Goal: Information Seeking & Learning: Check status

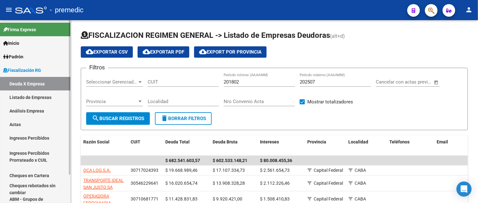
click at [34, 97] on link "Listado de Empresas" at bounding box center [35, 97] width 70 height 14
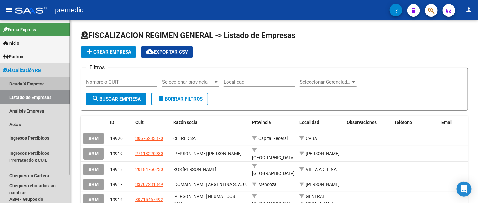
click at [45, 80] on link "Deuda X Empresa" at bounding box center [35, 84] width 70 height 14
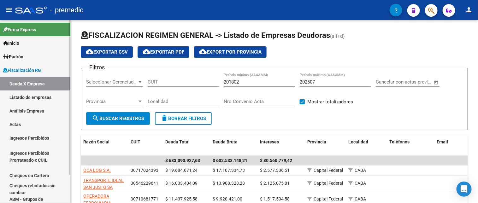
scroll to position [33, 0]
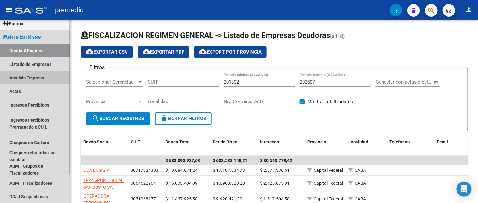
click at [41, 73] on link "Análisis Empresa" at bounding box center [35, 78] width 70 height 14
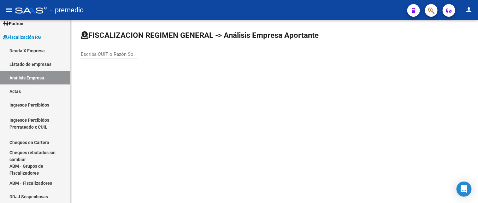
click at [95, 59] on div "Escriba CUIT o Razón Social para buscar" at bounding box center [109, 55] width 57 height 20
click at [93, 58] on div "Escriba CUIT o Razón Social para buscar" at bounding box center [109, 52] width 57 height 14
paste input "20-30217334-7"
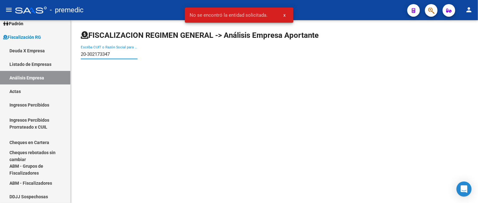
type input "20302173347"
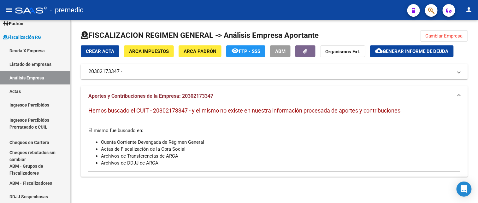
click at [446, 34] on span "Cambiar Empresa" at bounding box center [444, 36] width 38 height 6
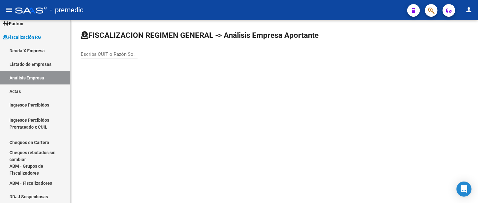
click at [118, 51] on input "Escriba CUIT o Razón Social para buscar" at bounding box center [109, 54] width 57 height 6
type input "diato"
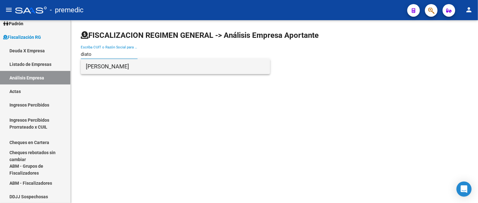
click at [112, 71] on span "DIATO ELSA MARIA" at bounding box center [175, 66] width 179 height 15
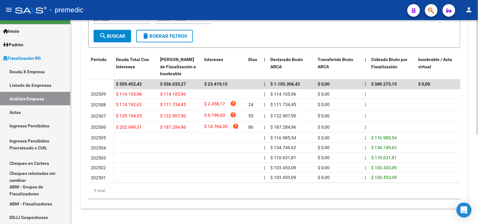
scroll to position [12, 0]
click at [454, 58] on div "Incobrable / Acta virtual" at bounding box center [440, 63] width 42 height 15
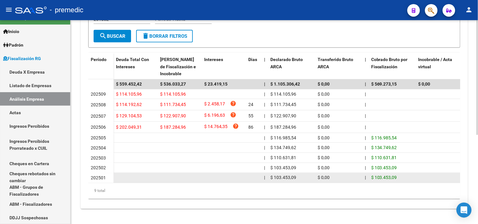
drag, startPoint x: 222, startPoint y: 178, endPoint x: 230, endPoint y: 177, distance: 8.3
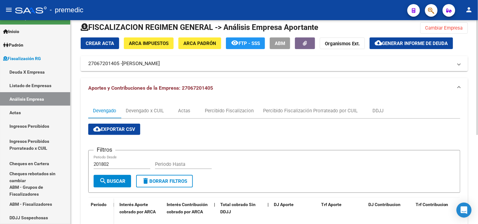
scroll to position [0, 0]
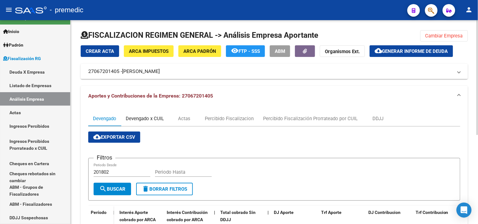
click at [146, 115] on div "Devengado x CUIL" at bounding box center [145, 118] width 48 height 15
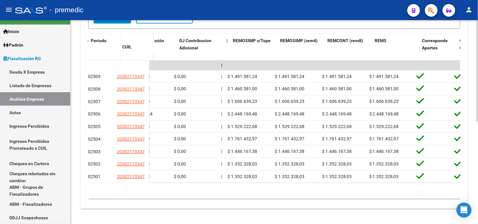
scroll to position [0, 1248]
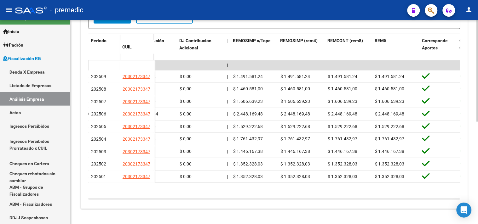
click at [148, 203] on div "FISCALIZACION REGIMEN GENERAL -> Análisis Empresa Aportante Cambiar Empresa Cre…" at bounding box center [275, 36] width 408 height 376
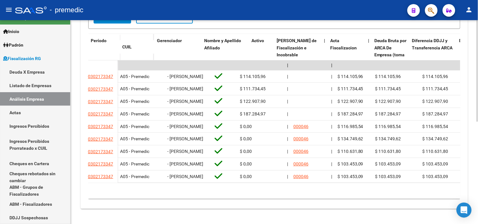
scroll to position [0, 0]
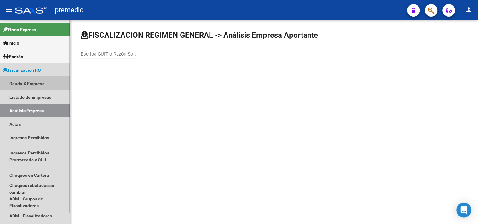
click at [27, 80] on link "Deuda X Empresa" at bounding box center [35, 84] width 70 height 14
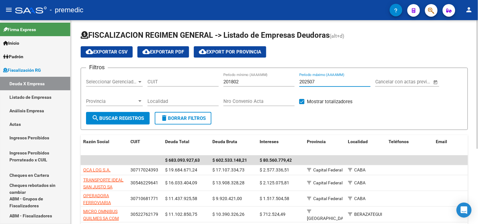
click at [327, 81] on input "202507" at bounding box center [335, 82] width 71 height 6
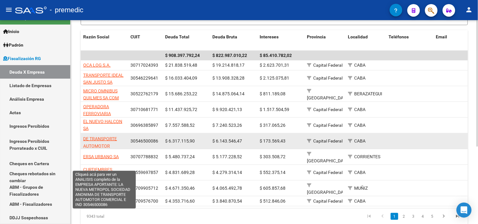
scroll to position [30, 0]
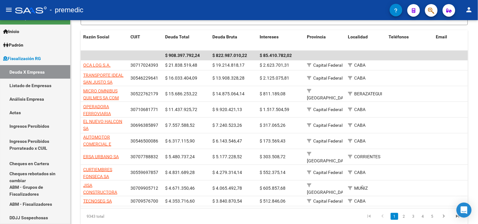
type input "202508"
